Goal: Information Seeking & Learning: Learn about a topic

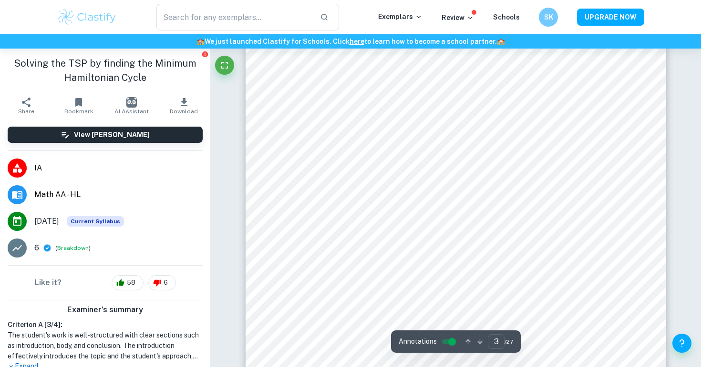
scroll to position [1285, 0]
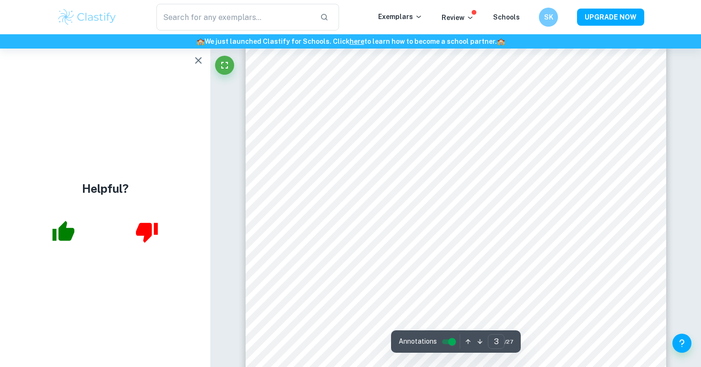
click at [196, 60] on icon "button" at bounding box center [198, 60] width 11 height 11
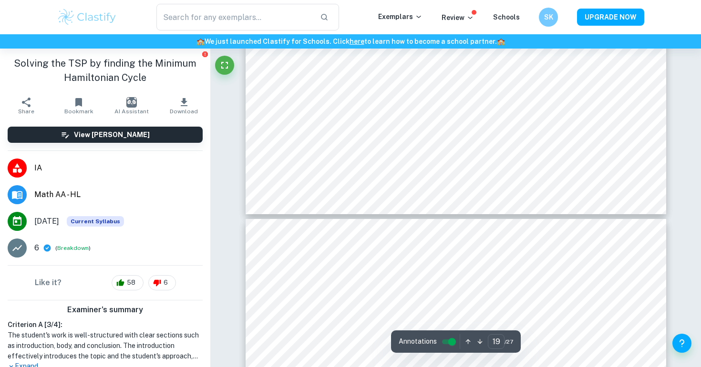
scroll to position [10550, 0]
type input "25"
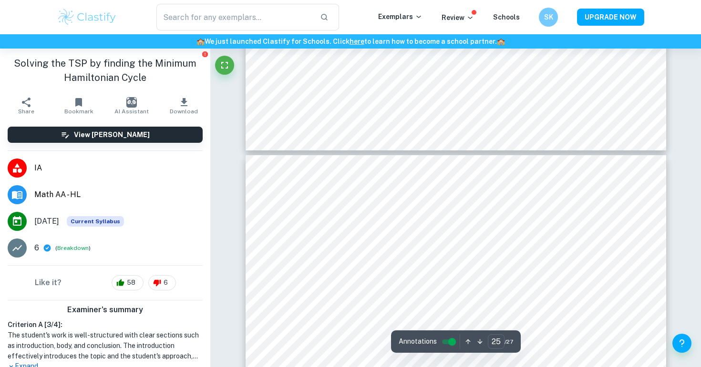
scroll to position [13462, 0]
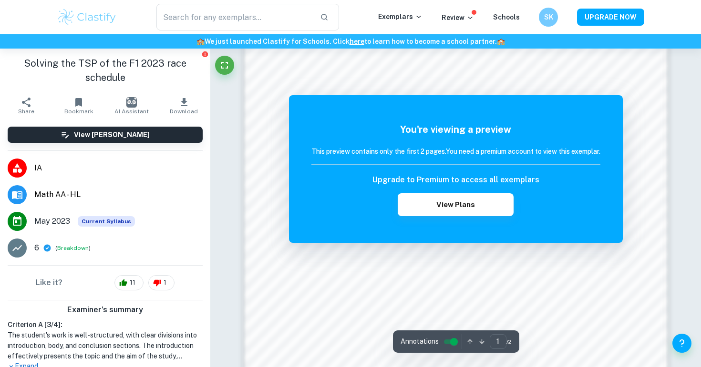
scroll to position [920, 0]
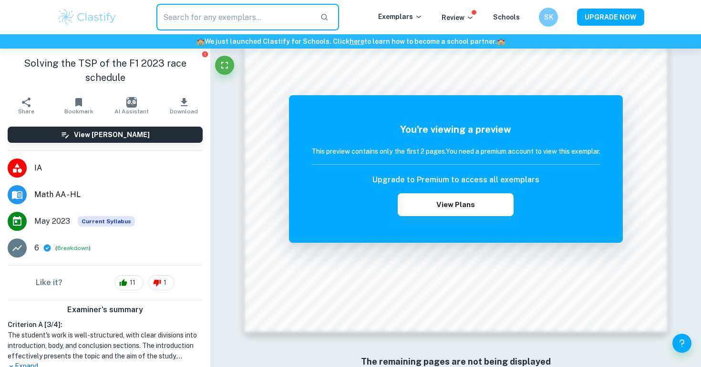
click at [220, 15] on input "text" at bounding box center [234, 17] width 156 height 27
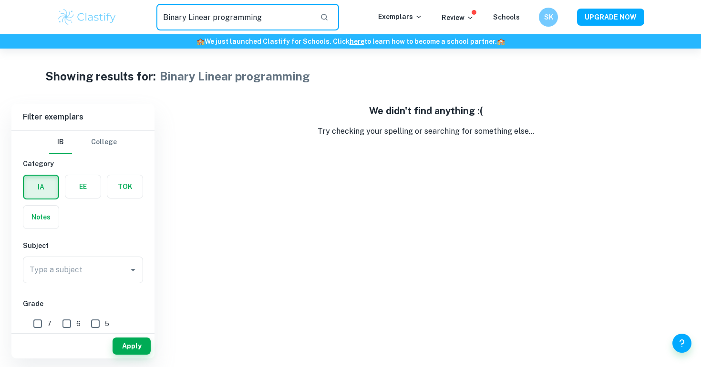
click at [290, 17] on input "Binary Linear programming" at bounding box center [234, 17] width 156 height 27
click at [277, 21] on input "Binary Linear programming" at bounding box center [234, 17] width 156 height 27
drag, startPoint x: 277, startPoint y: 21, endPoint x: 222, endPoint y: 21, distance: 54.8
click at [222, 21] on input "Binary Linear programming" at bounding box center [234, 17] width 156 height 27
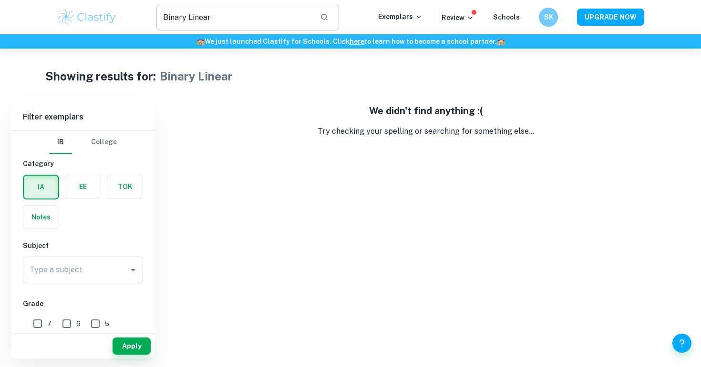
click at [198, 18] on input "Binary Linear" at bounding box center [234, 17] width 156 height 27
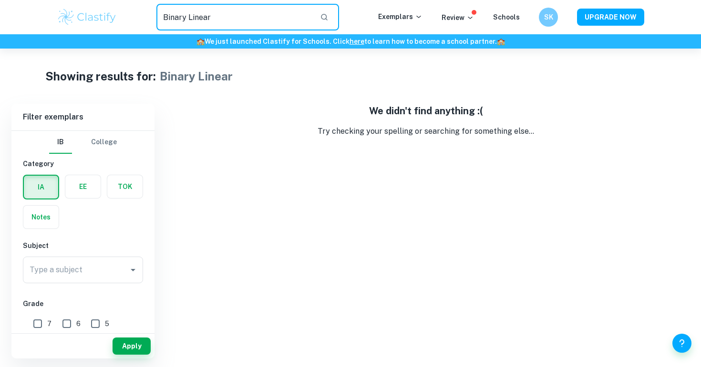
click at [198, 18] on input "Binary Linear" at bounding box center [234, 17] width 156 height 27
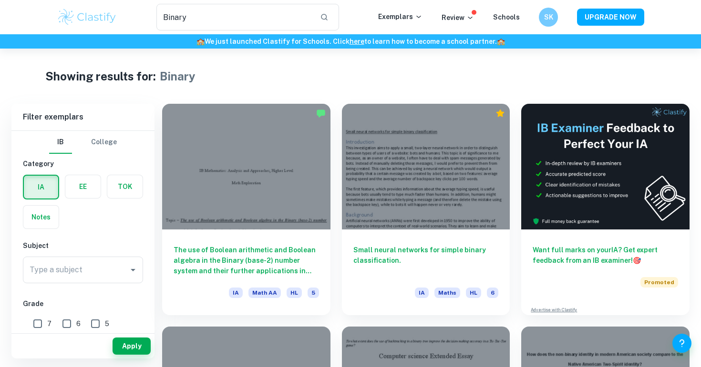
click at [221, 35] on div "🏫 We just launched Clastify for Schools. Click here to learn how to become a sc…" at bounding box center [350, 41] width 701 height 14
click at [224, 12] on input "Binary" at bounding box center [234, 17] width 156 height 27
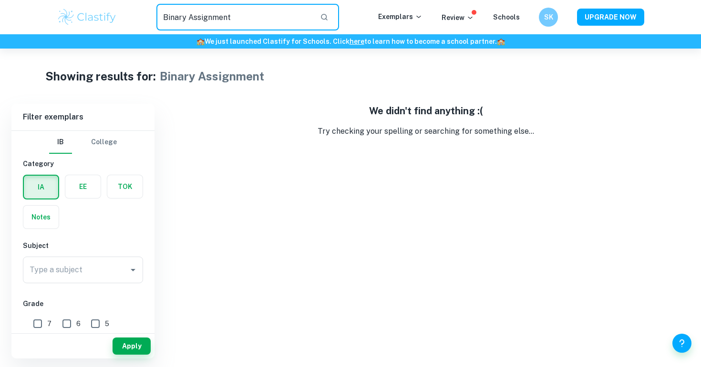
click at [230, 12] on input "Binary Assignment" at bounding box center [234, 17] width 156 height 27
click at [172, 16] on input "Binary Assignment" at bounding box center [234, 17] width 156 height 27
type input "Assignment"
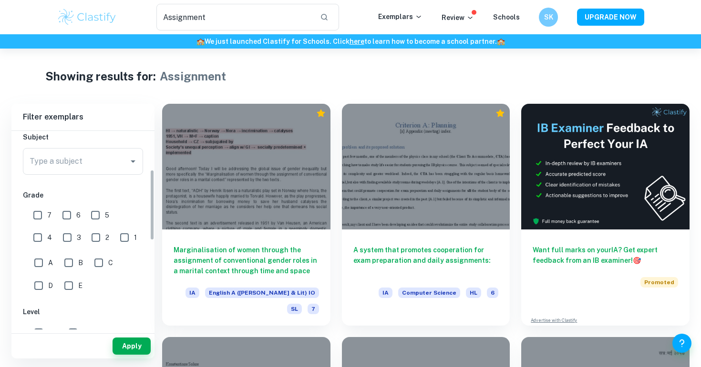
scroll to position [97, 0]
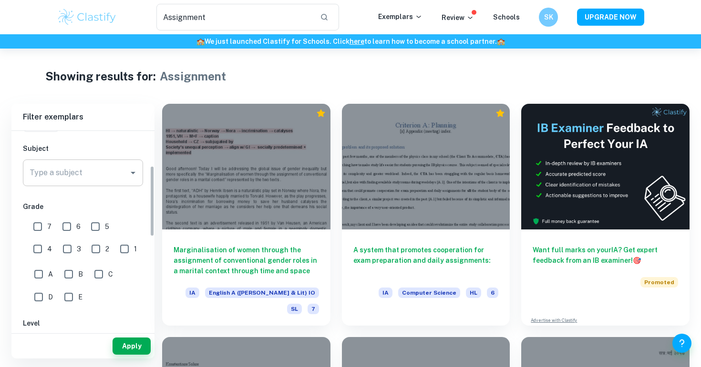
click at [99, 178] on input "Type a subject" at bounding box center [75, 173] width 97 height 18
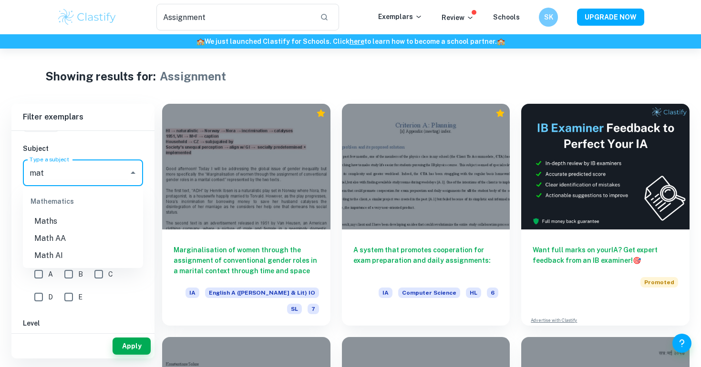
click at [62, 238] on li "Math AA" at bounding box center [83, 238] width 120 height 17
type input "Math AA"
click at [42, 231] on input "7" at bounding box center [37, 226] width 19 height 19
checkbox input "true"
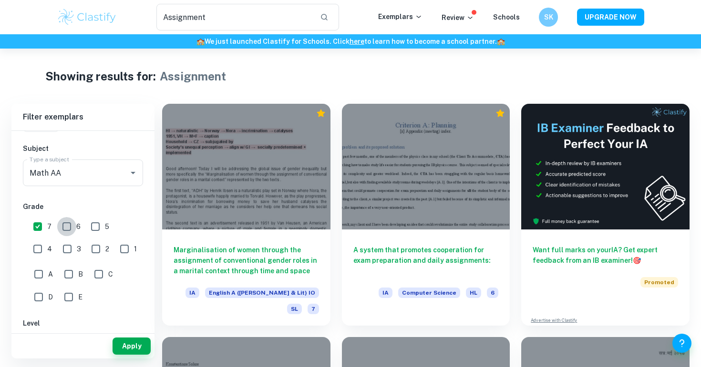
click at [60, 225] on input "6" at bounding box center [66, 226] width 19 height 19
checkbox input "true"
click at [94, 230] on input "5" at bounding box center [95, 226] width 19 height 19
checkbox input "true"
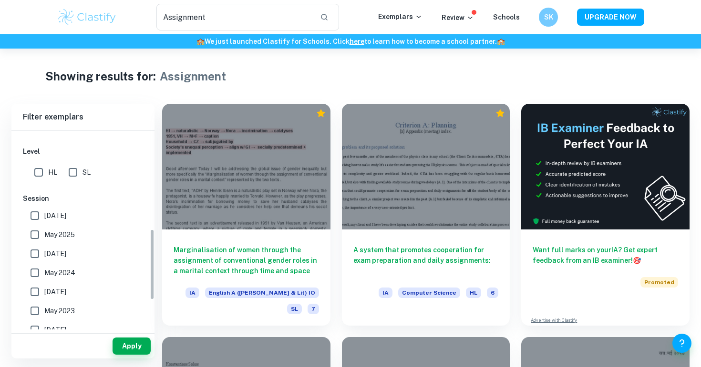
scroll to position [289, 0]
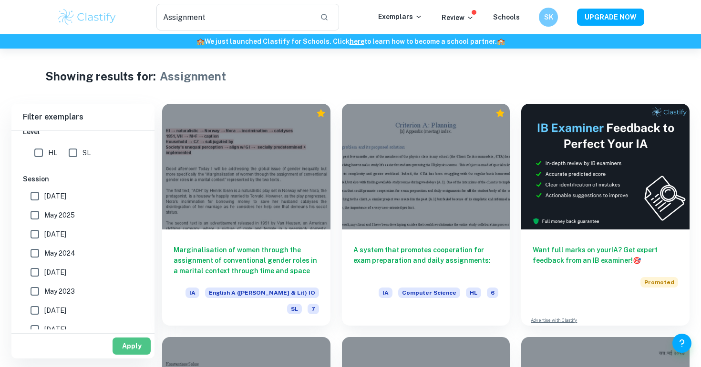
click at [129, 342] on button "Apply" at bounding box center [131, 346] width 38 height 17
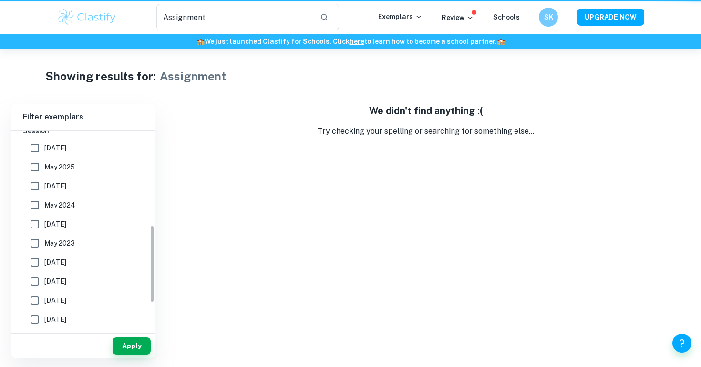
scroll to position [241, 0]
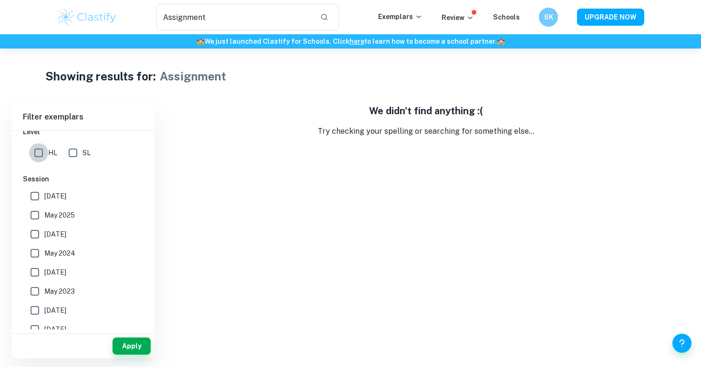
click at [39, 153] on input "HL" at bounding box center [38, 152] width 19 height 19
checkbox input "true"
click at [135, 346] on button "Apply" at bounding box center [131, 346] width 38 height 17
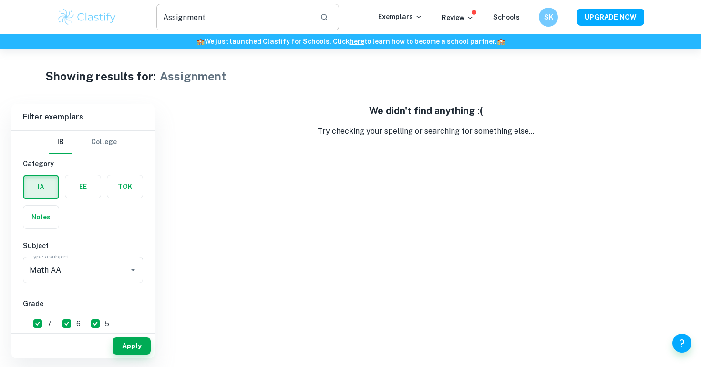
click at [240, 13] on input "Assignment" at bounding box center [234, 17] width 156 height 27
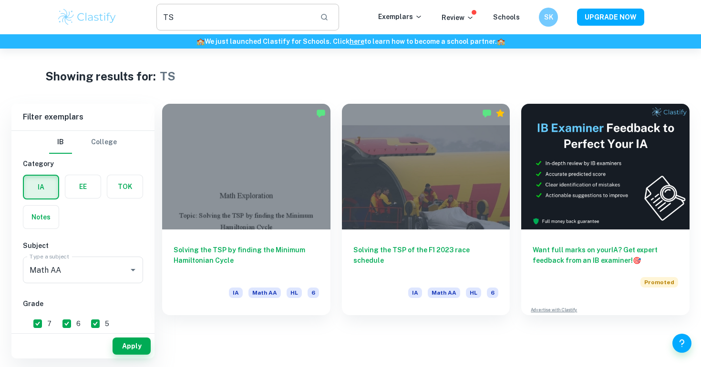
click at [193, 24] on input "TS" at bounding box center [234, 17] width 156 height 27
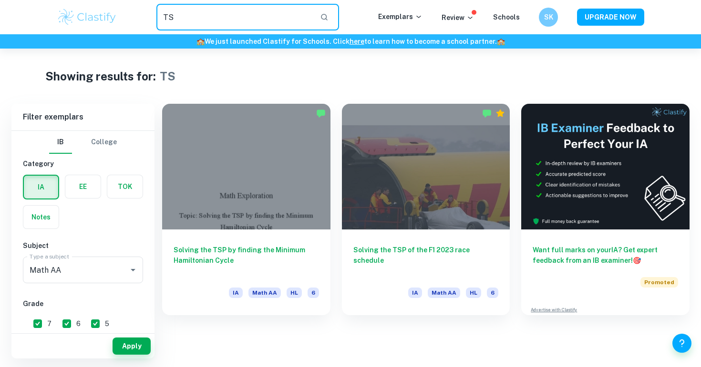
type input "T"
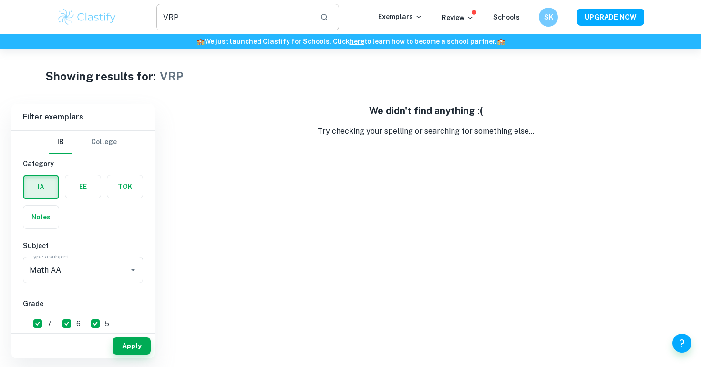
click at [191, 15] on input "VRP" at bounding box center [234, 17] width 156 height 27
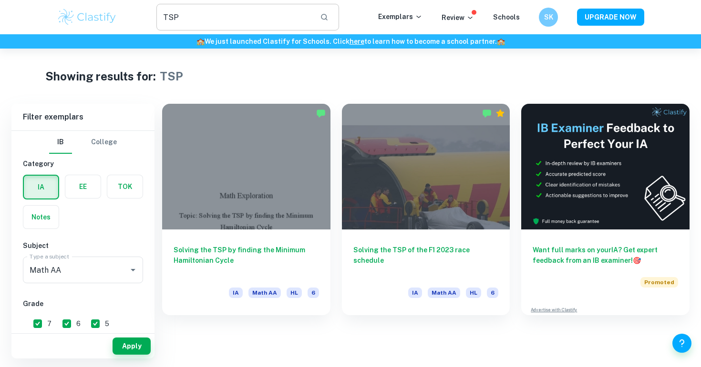
click at [213, 14] on input "TSP" at bounding box center [234, 17] width 156 height 27
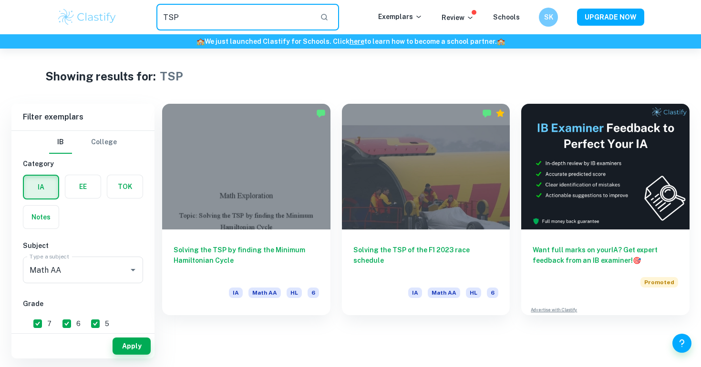
type input "İ"
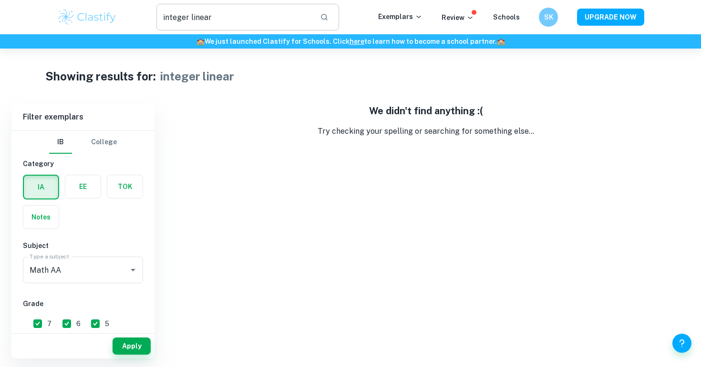
click at [202, 14] on input "integer linear" at bounding box center [234, 17] width 156 height 27
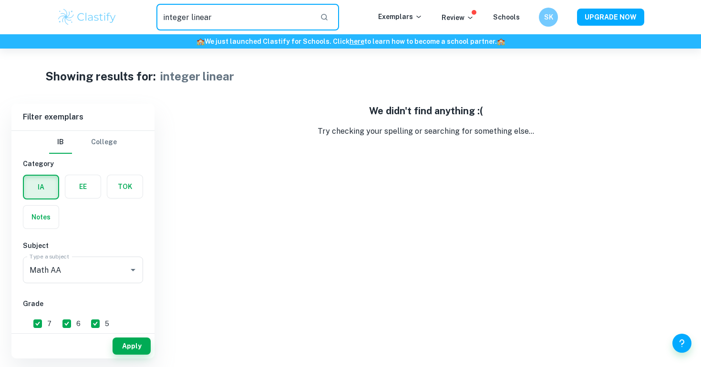
click at [202, 14] on input "integer linear" at bounding box center [234, 17] width 156 height 27
type input "integer"
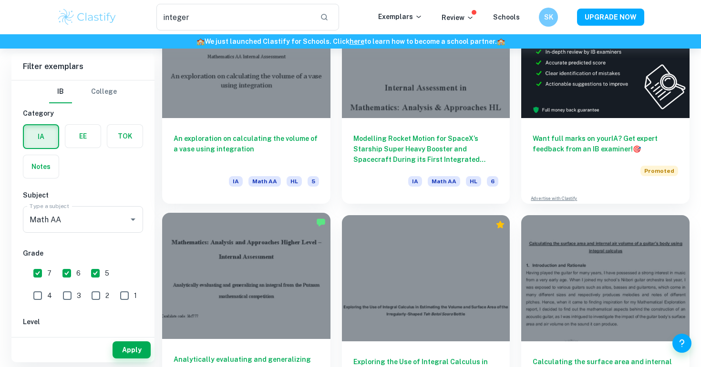
scroll to position [113, 0]
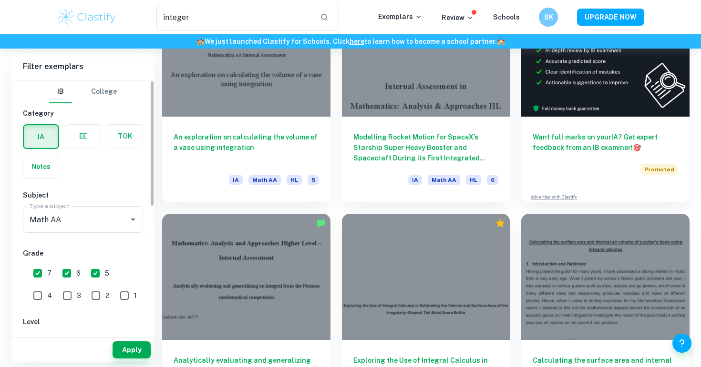
click at [66, 269] on input "6" at bounding box center [66, 273] width 19 height 19
checkbox input "false"
click at [99, 269] on input "5" at bounding box center [95, 273] width 19 height 19
checkbox input "false"
click at [70, 273] on input "6" at bounding box center [66, 273] width 19 height 19
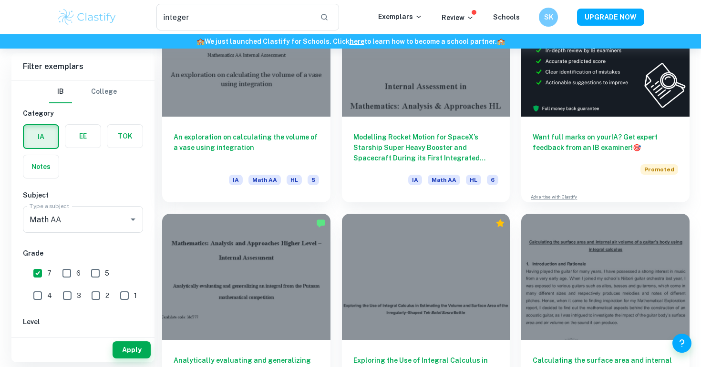
checkbox input "true"
click at [100, 273] on input "5" at bounding box center [95, 273] width 19 height 19
checkbox input "true"
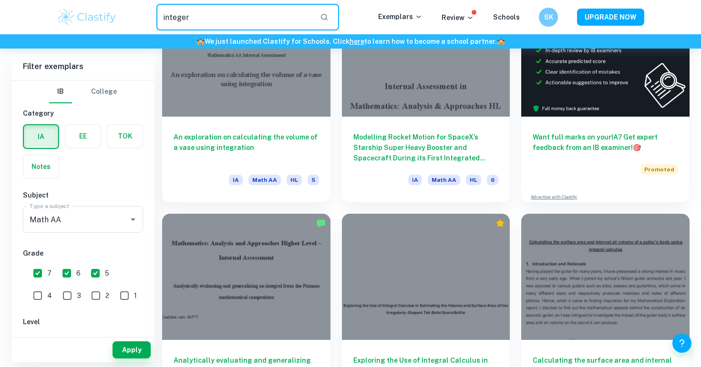
click at [228, 15] on input "integer" at bounding box center [234, 17] width 156 height 27
type input "binary model"
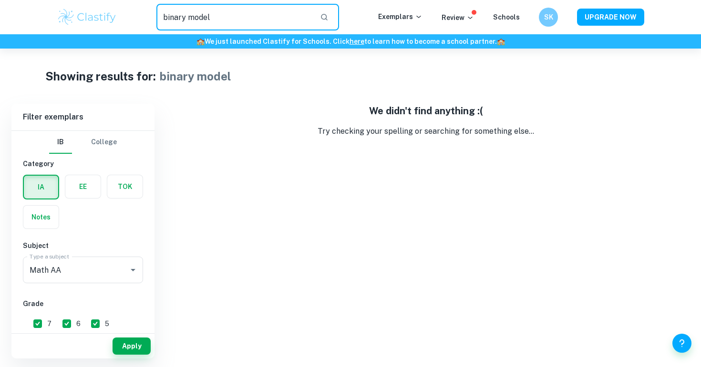
drag, startPoint x: 243, startPoint y: 12, endPoint x: 150, endPoint y: 12, distance: 93.4
click at [150, 12] on div "binary model ​" at bounding box center [247, 17] width 261 height 27
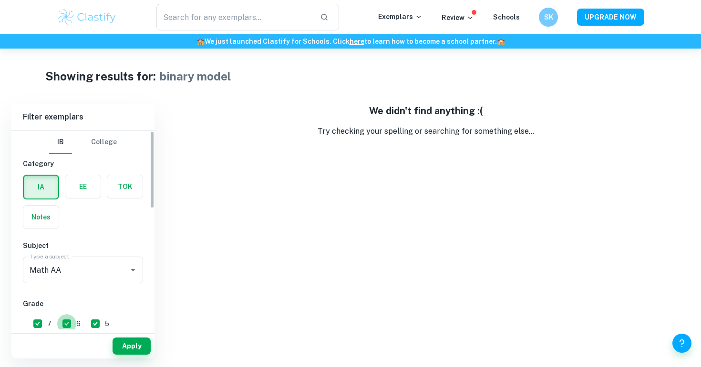
click at [69, 320] on input "6" at bounding box center [66, 324] width 19 height 19
checkbox input "false"
click at [90, 320] on input "5" at bounding box center [95, 324] width 19 height 19
checkbox input "false"
click at [129, 345] on button "Apply" at bounding box center [131, 346] width 38 height 17
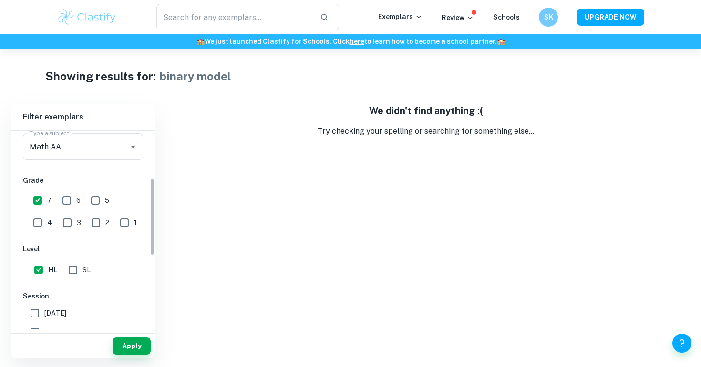
scroll to position [129, 0]
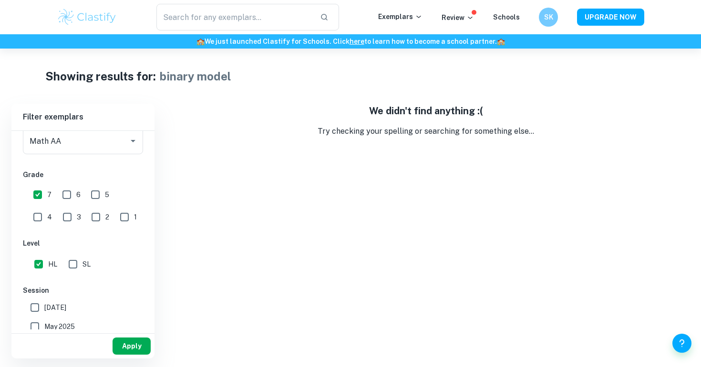
click at [130, 347] on button "Apply" at bounding box center [131, 346] width 38 height 17
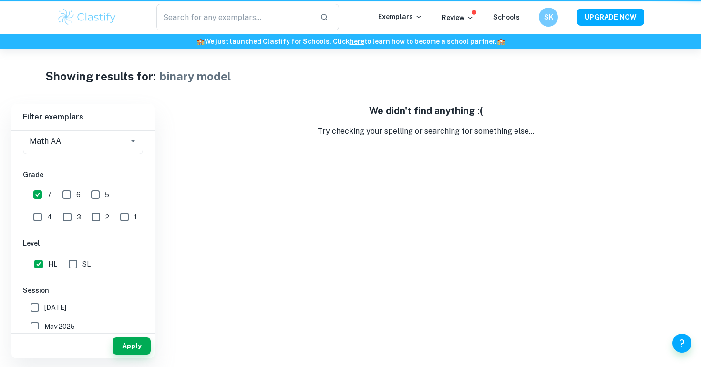
click at [130, 347] on button "Apply" at bounding box center [131, 346] width 38 height 17
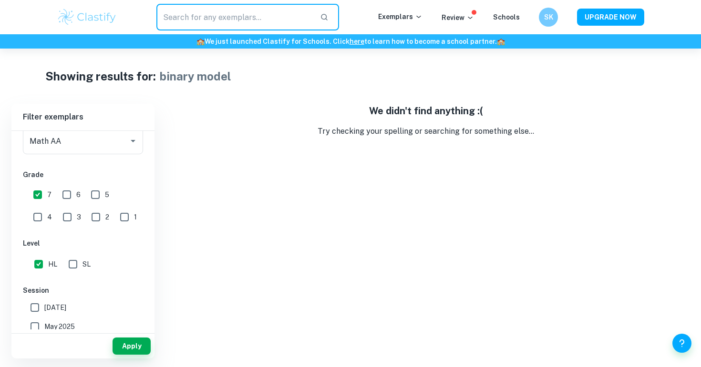
drag, startPoint x: 221, startPoint y: 19, endPoint x: 107, endPoint y: 18, distance: 113.4
click at [108, 18] on div "​ Exemplars Review Schools SK UPGRADE NOW" at bounding box center [350, 17] width 610 height 27
type input "binary model"
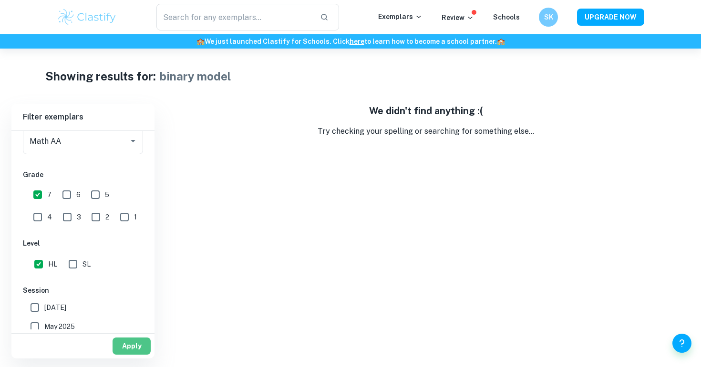
click at [131, 345] on button "Apply" at bounding box center [131, 346] width 38 height 17
click at [36, 198] on input "7" at bounding box center [37, 194] width 19 height 19
checkbox input "false"
click at [124, 344] on button "Apply" at bounding box center [131, 346] width 38 height 17
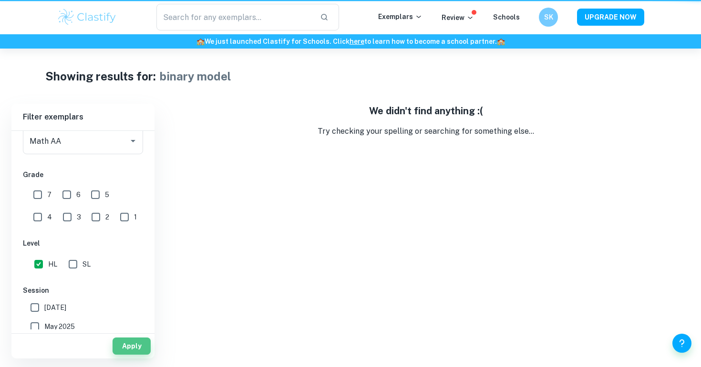
click at [124, 344] on button "Apply" at bounding box center [131, 346] width 38 height 17
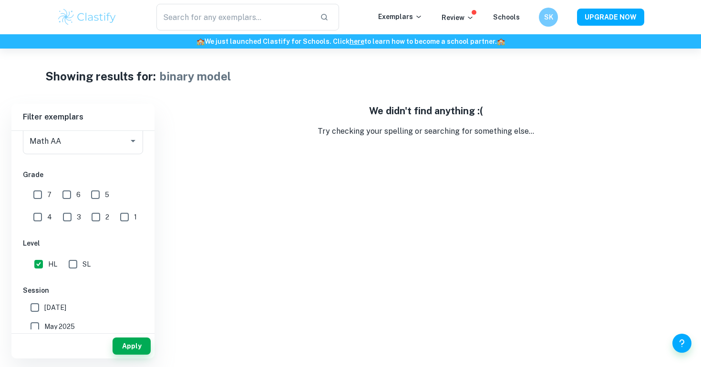
click at [85, 15] on img at bounding box center [87, 17] width 61 height 19
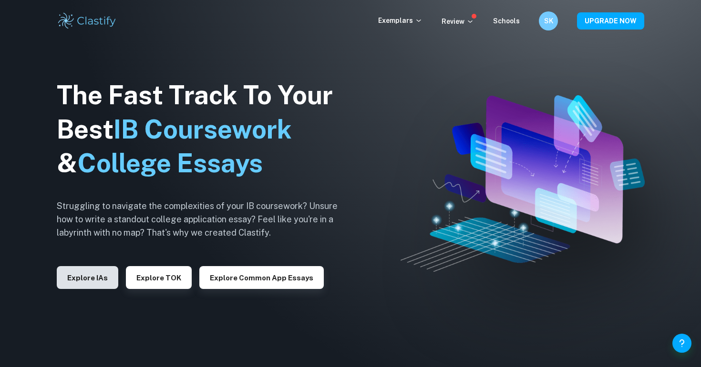
click at [84, 278] on button "Explore IAs" at bounding box center [87, 277] width 61 height 23
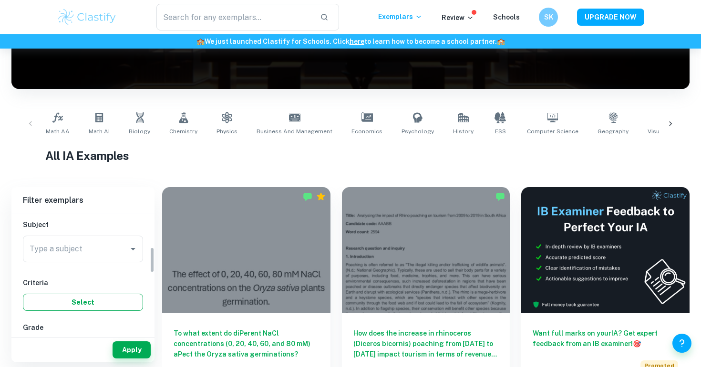
scroll to position [98, 0]
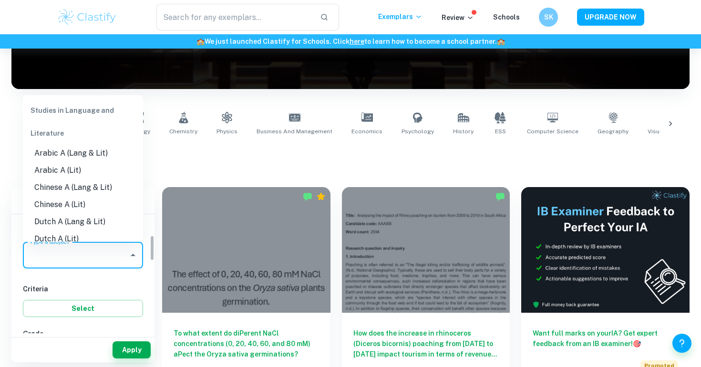
click at [86, 252] on input "Type a subject" at bounding box center [75, 255] width 97 height 18
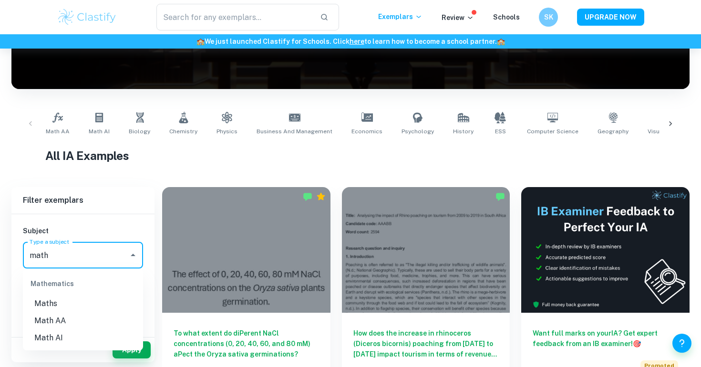
click at [66, 319] on li "Math AA" at bounding box center [83, 321] width 120 height 17
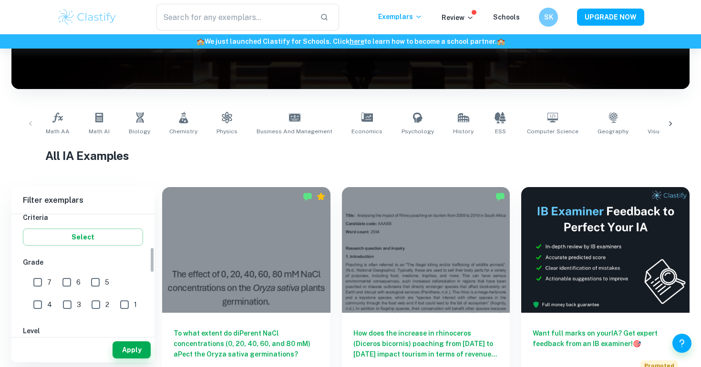
scroll to position [193, 0]
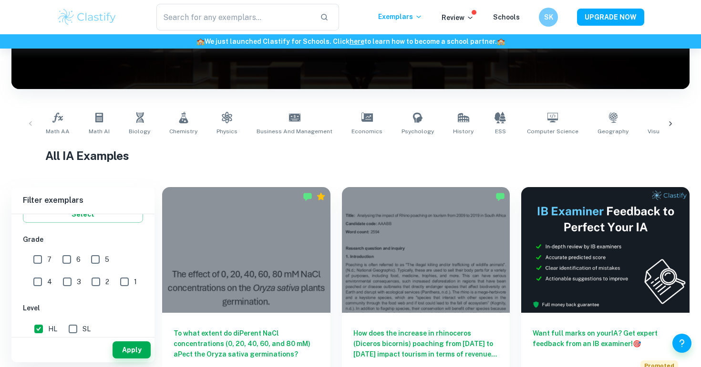
type input "Math AA"
click at [40, 260] on input "7" at bounding box center [37, 259] width 19 height 19
checkbox input "true"
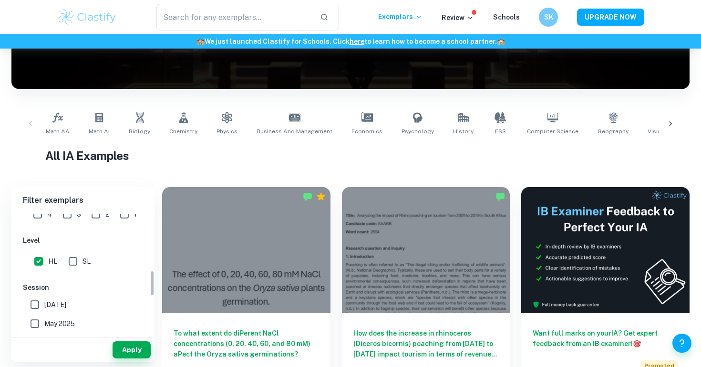
scroll to position [261, 0]
click at [130, 353] on button "Apply" at bounding box center [131, 350] width 38 height 17
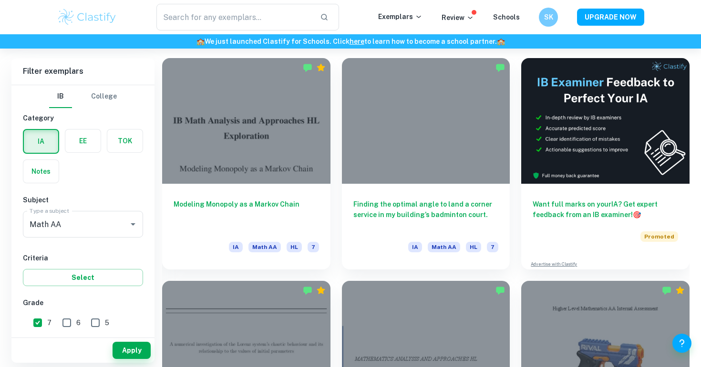
scroll to position [263, 0]
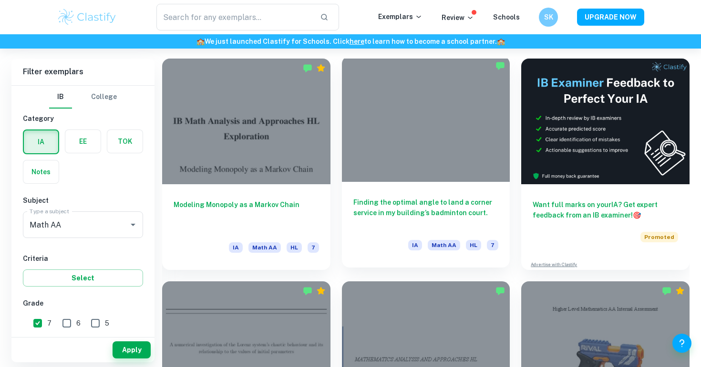
click at [427, 204] on h6 "Finding the optimal angle to land a corner service in my building’s badminton c…" at bounding box center [425, 212] width 145 height 31
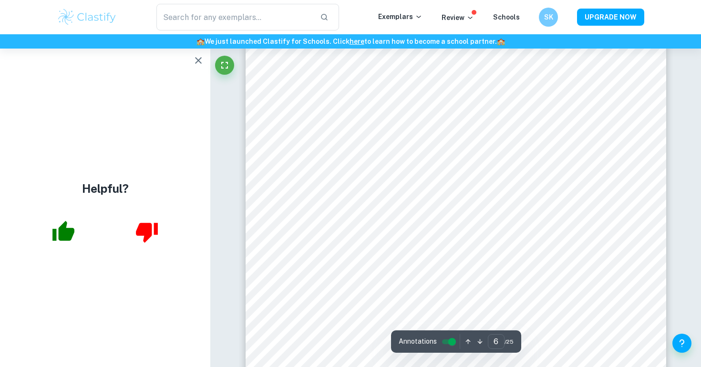
scroll to position [3228, 0]
click at [198, 59] on icon "button" at bounding box center [198, 60] width 11 height 11
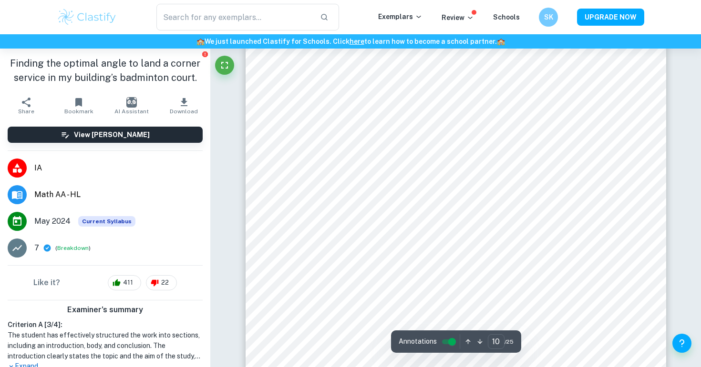
scroll to position [5890, 0]
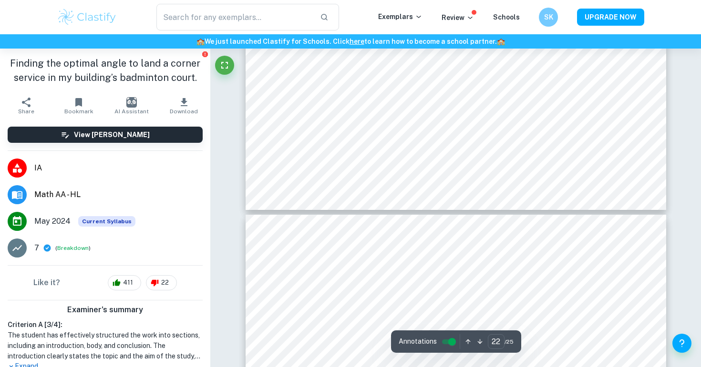
type input "23"
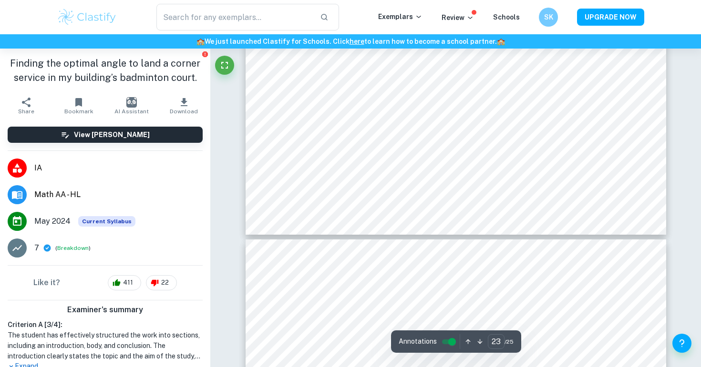
scroll to position [13949, 0]
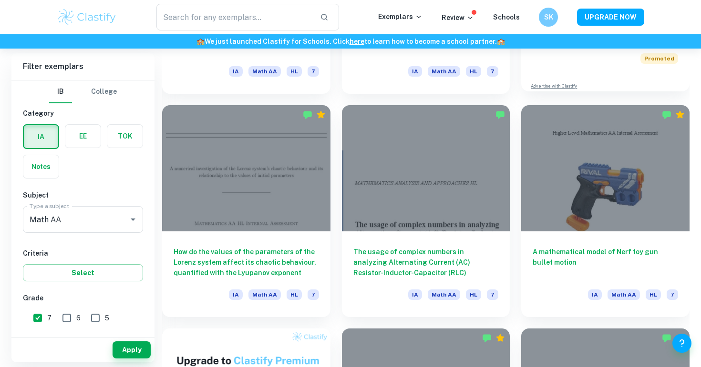
scroll to position [457, 0]
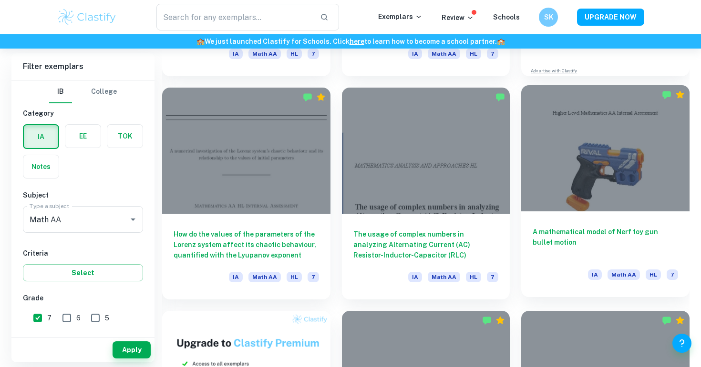
click at [639, 238] on h6 "A mathematical model of Nerf toy gun bullet motion" at bounding box center [604, 242] width 145 height 31
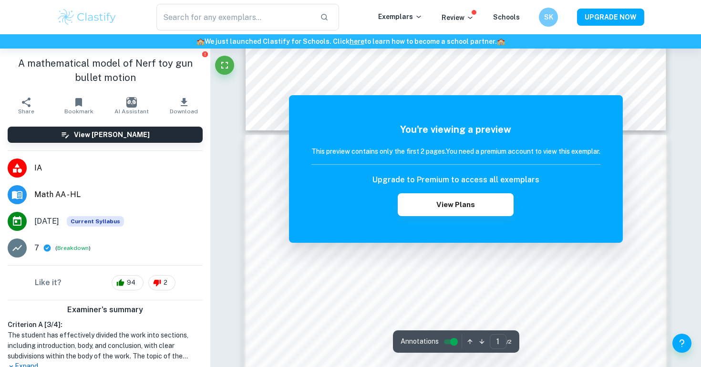
scroll to position [425, 0]
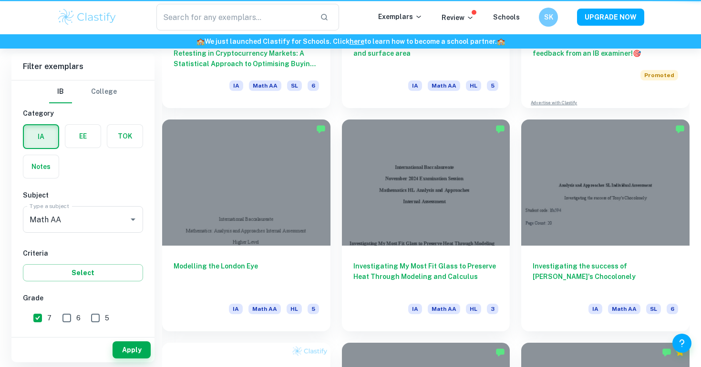
scroll to position [457, 0]
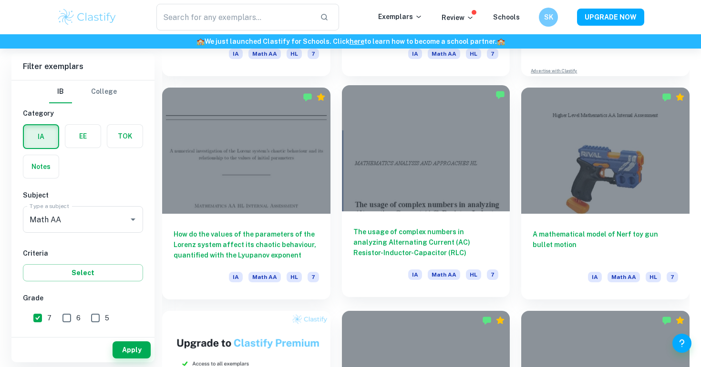
click at [433, 198] on div at bounding box center [426, 148] width 168 height 126
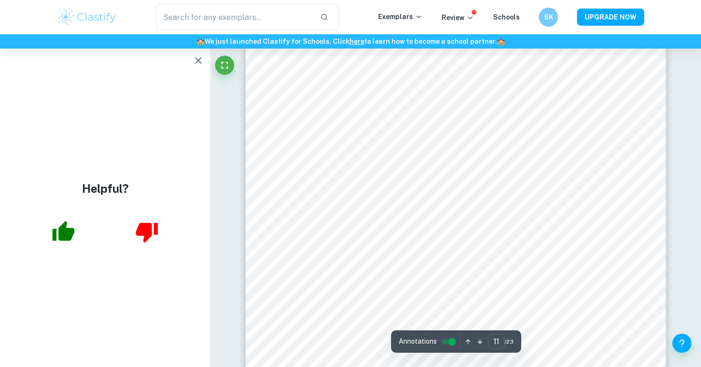
scroll to position [6226, 0]
click at [207, 59] on button "button" at bounding box center [198, 60] width 19 height 19
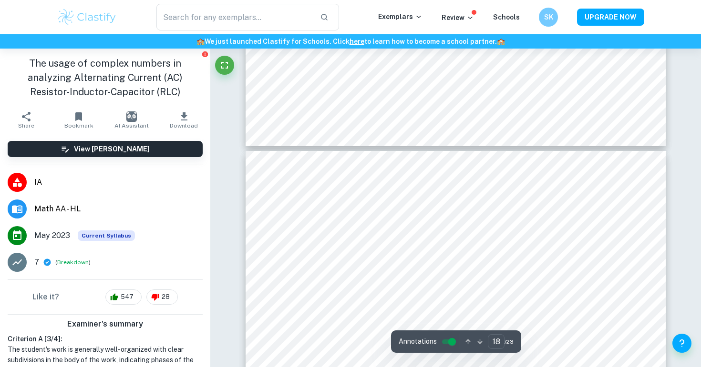
scroll to position [10440, 0]
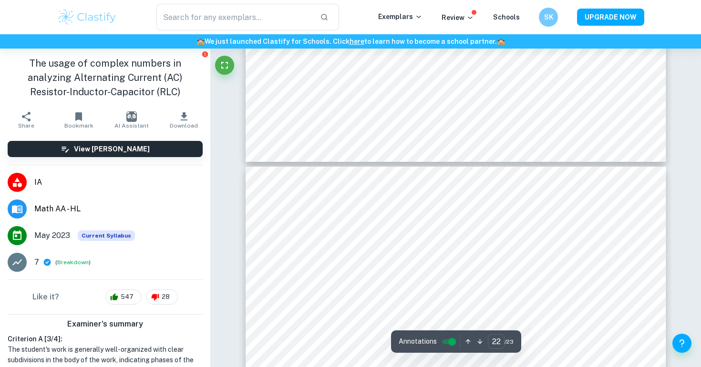
type input "23"
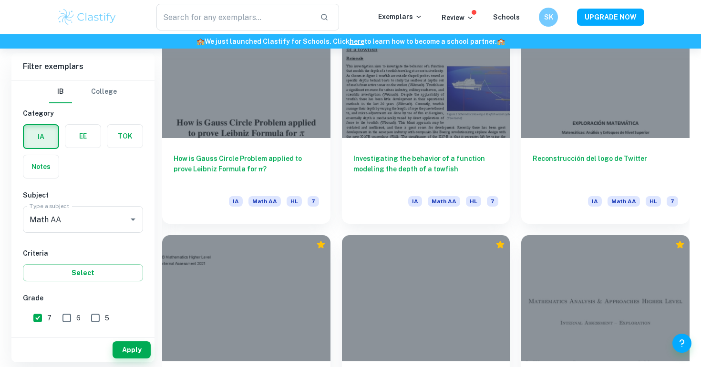
scroll to position [1224, 0]
